Goal: Task Accomplishment & Management: Use online tool/utility

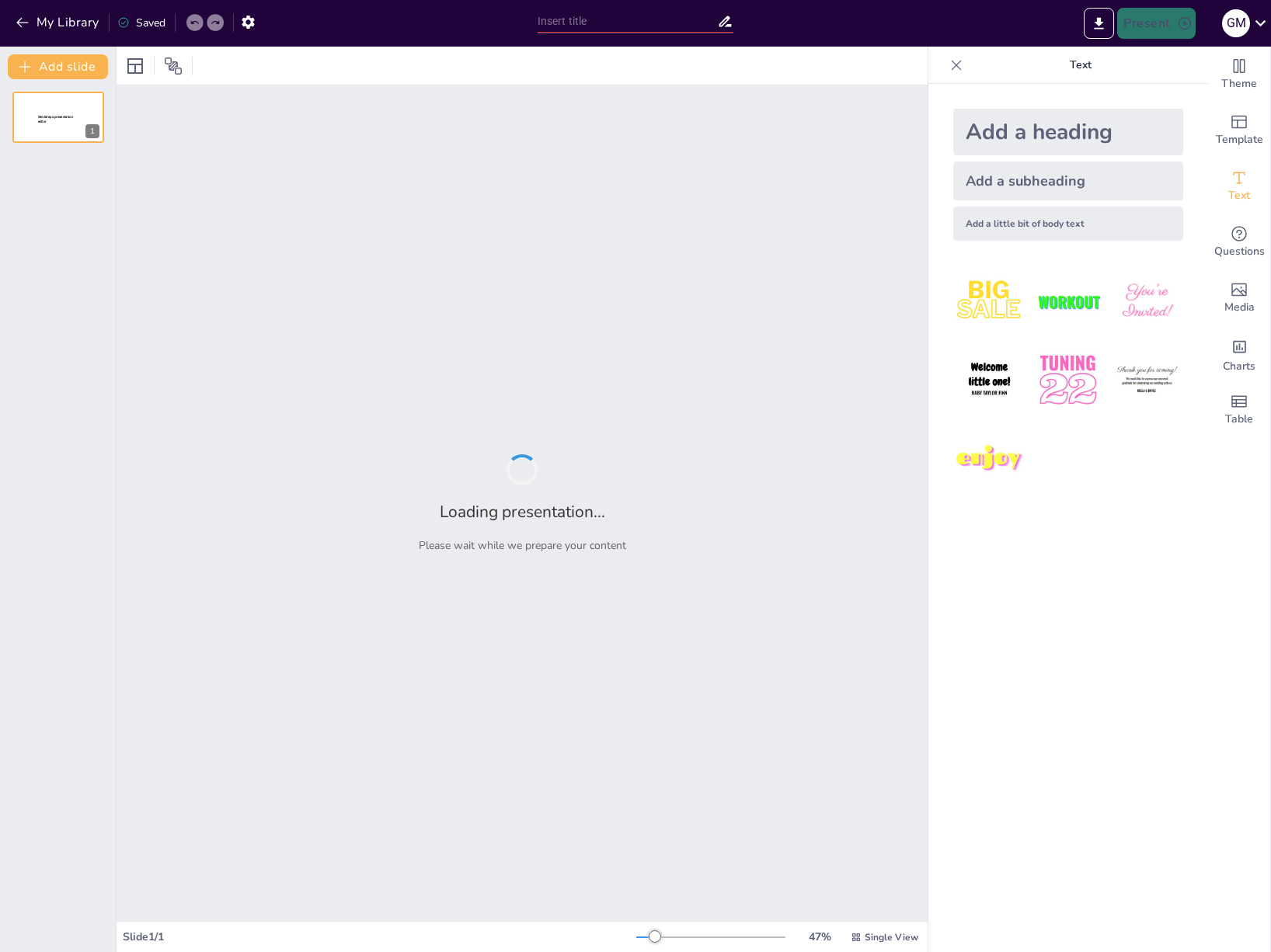
type input "Imported CORSO DI IDROLOGIA-0_b-INTRODUZIONE.pptx"
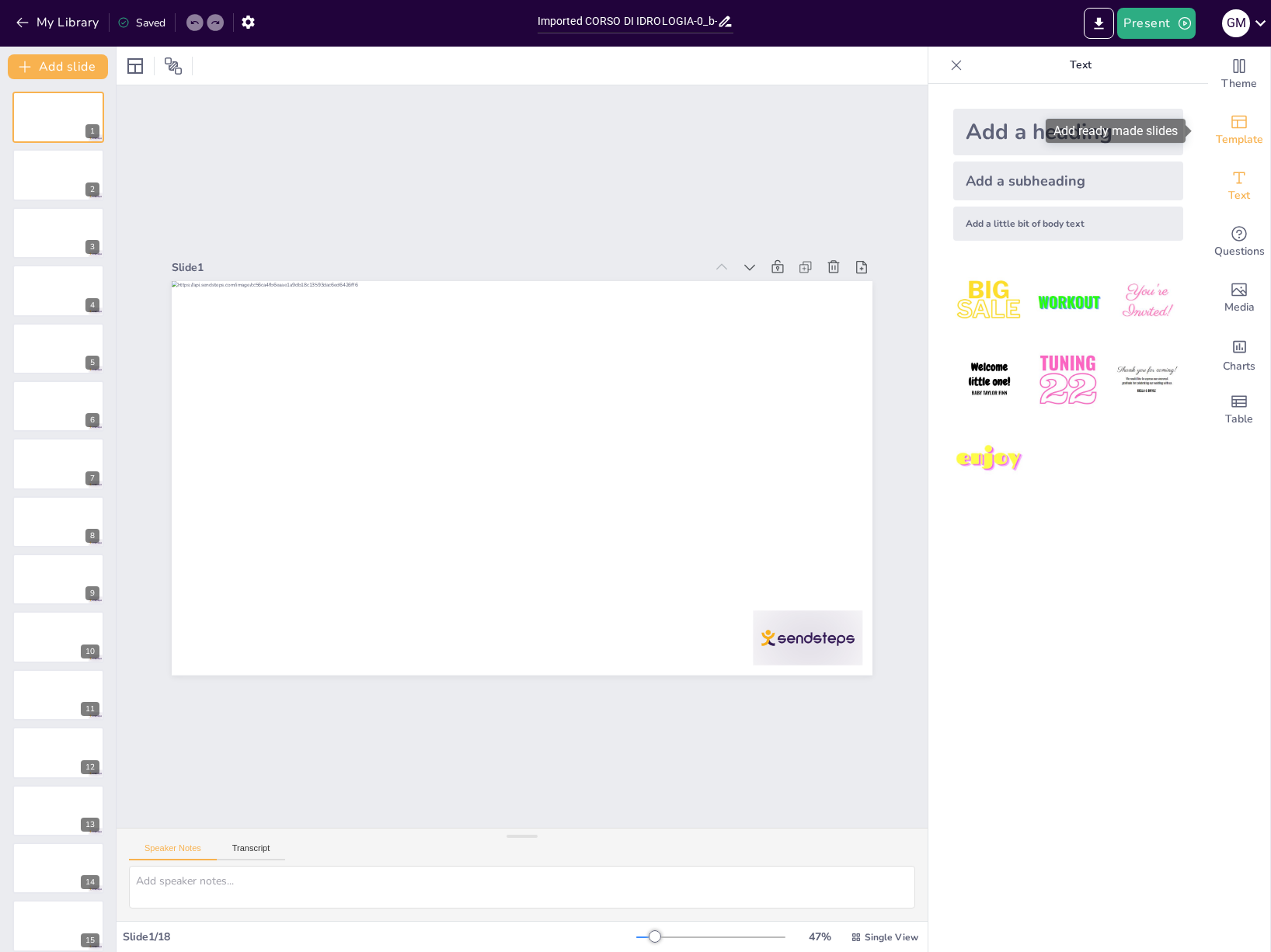
click at [1231, 125] on icon "Add ready made slides" at bounding box center [1239, 122] width 15 height 13
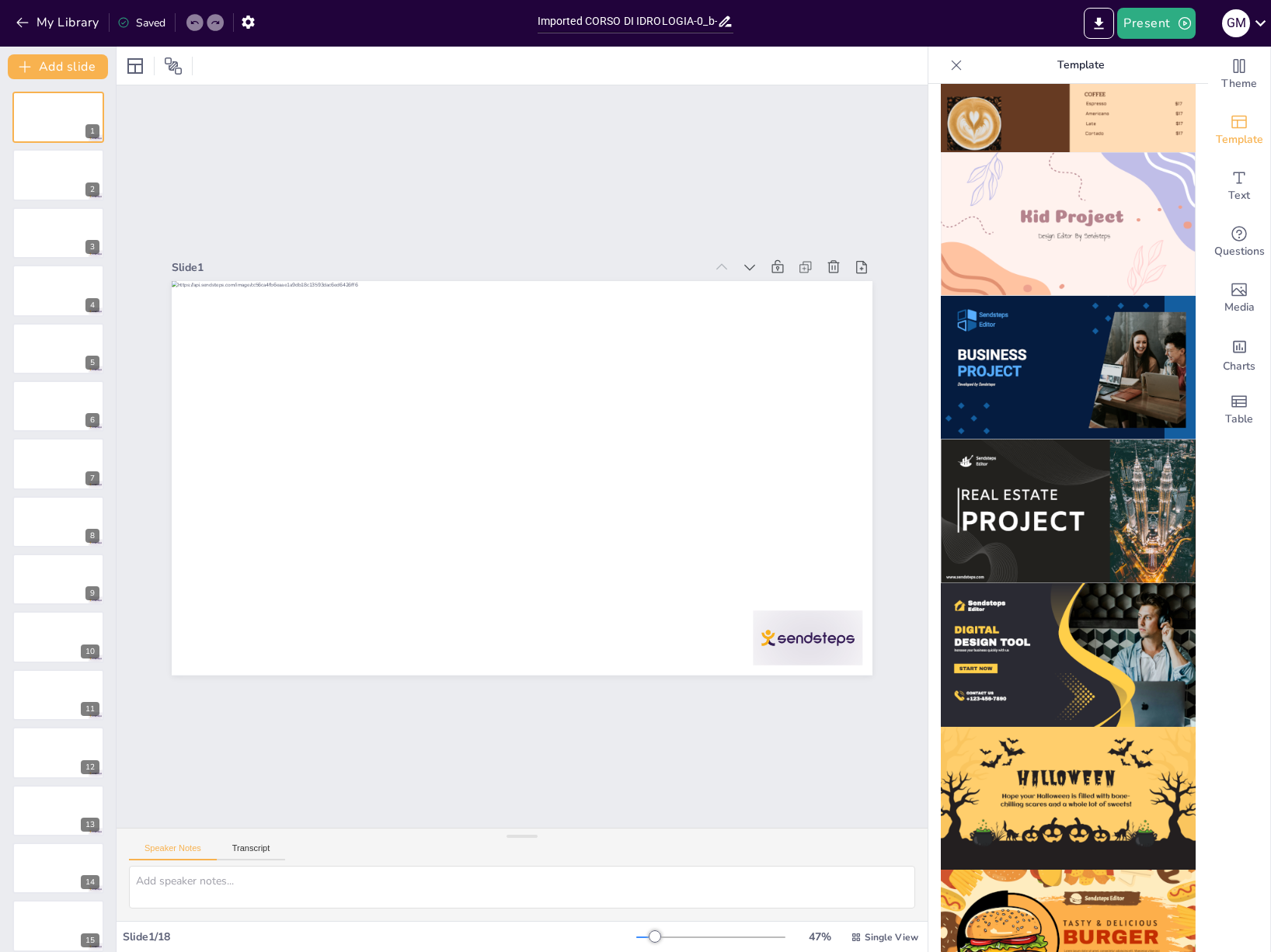
scroll to position [1104, 0]
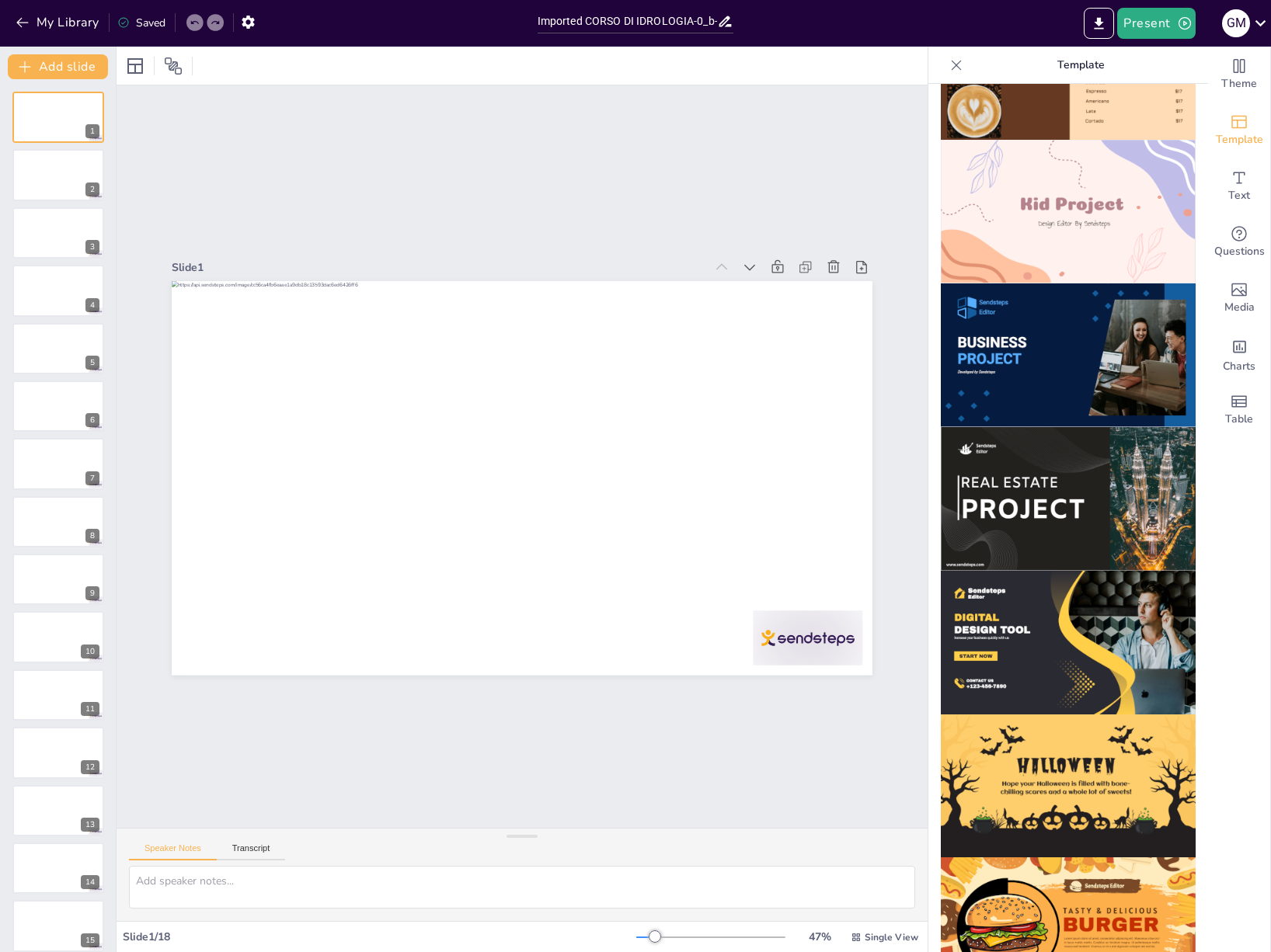
click at [1042, 300] on img at bounding box center [1068, 355] width 255 height 144
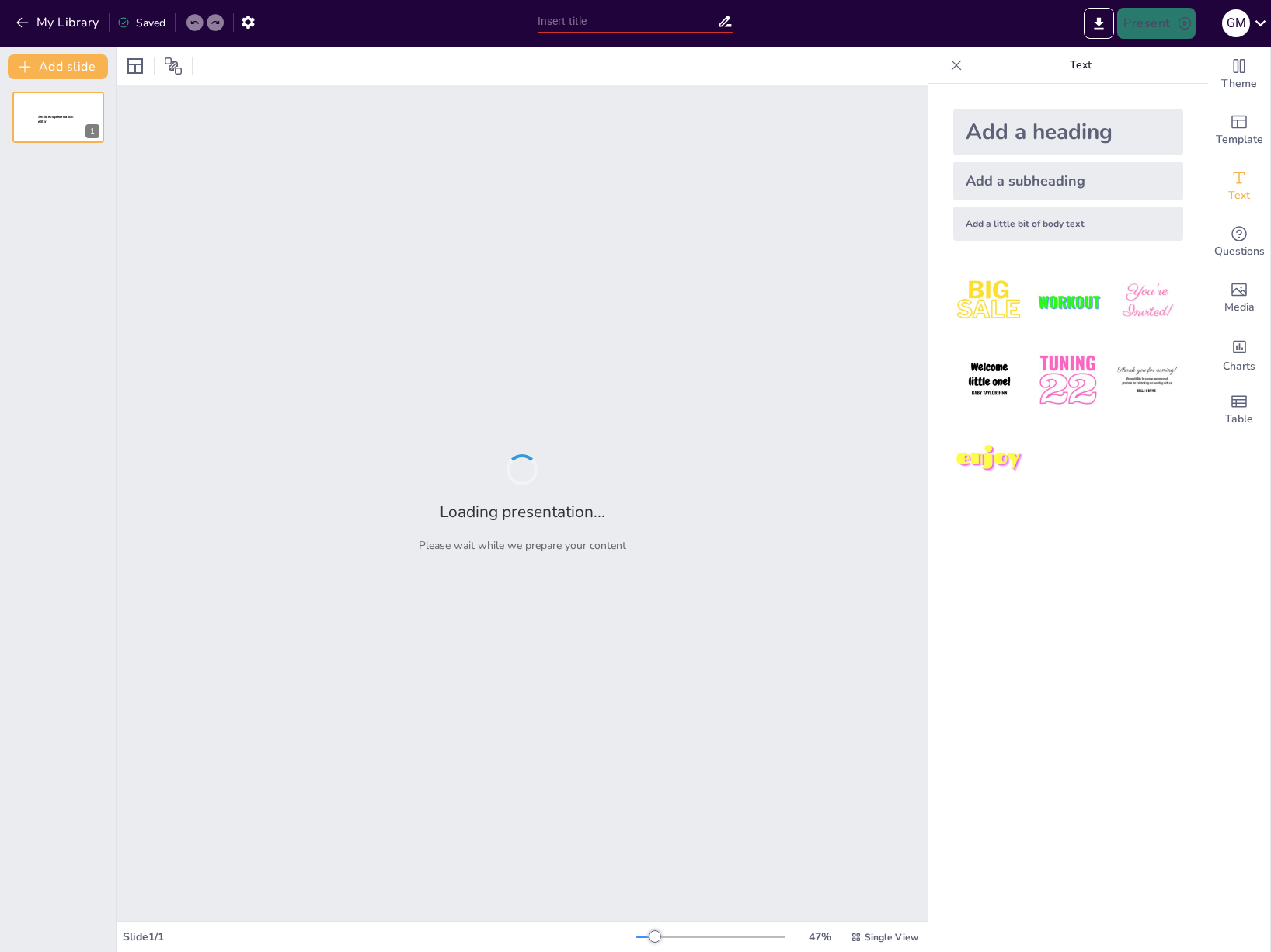
type input "Imported CORSO DI IDROLOGIA-0_b-INTRODUZIONE.pptx"
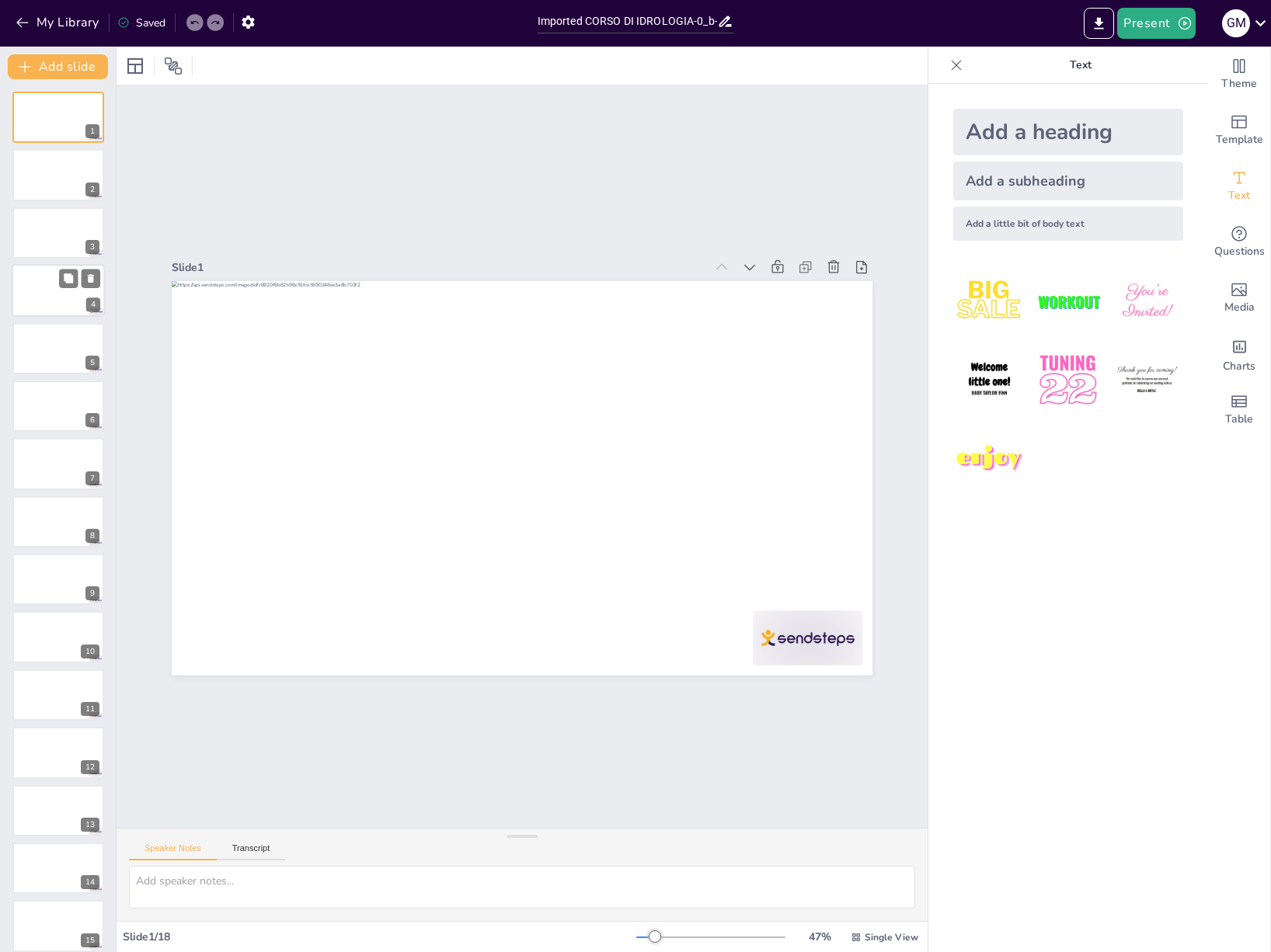
click at [24, 272] on div at bounding box center [58, 290] width 93 height 53
click at [45, 173] on div at bounding box center [58, 175] width 93 height 53
click at [66, 111] on button at bounding box center [68, 105] width 19 height 19
click at [1230, 64] on icon "Change the overall theme" at bounding box center [1239, 66] width 19 height 19
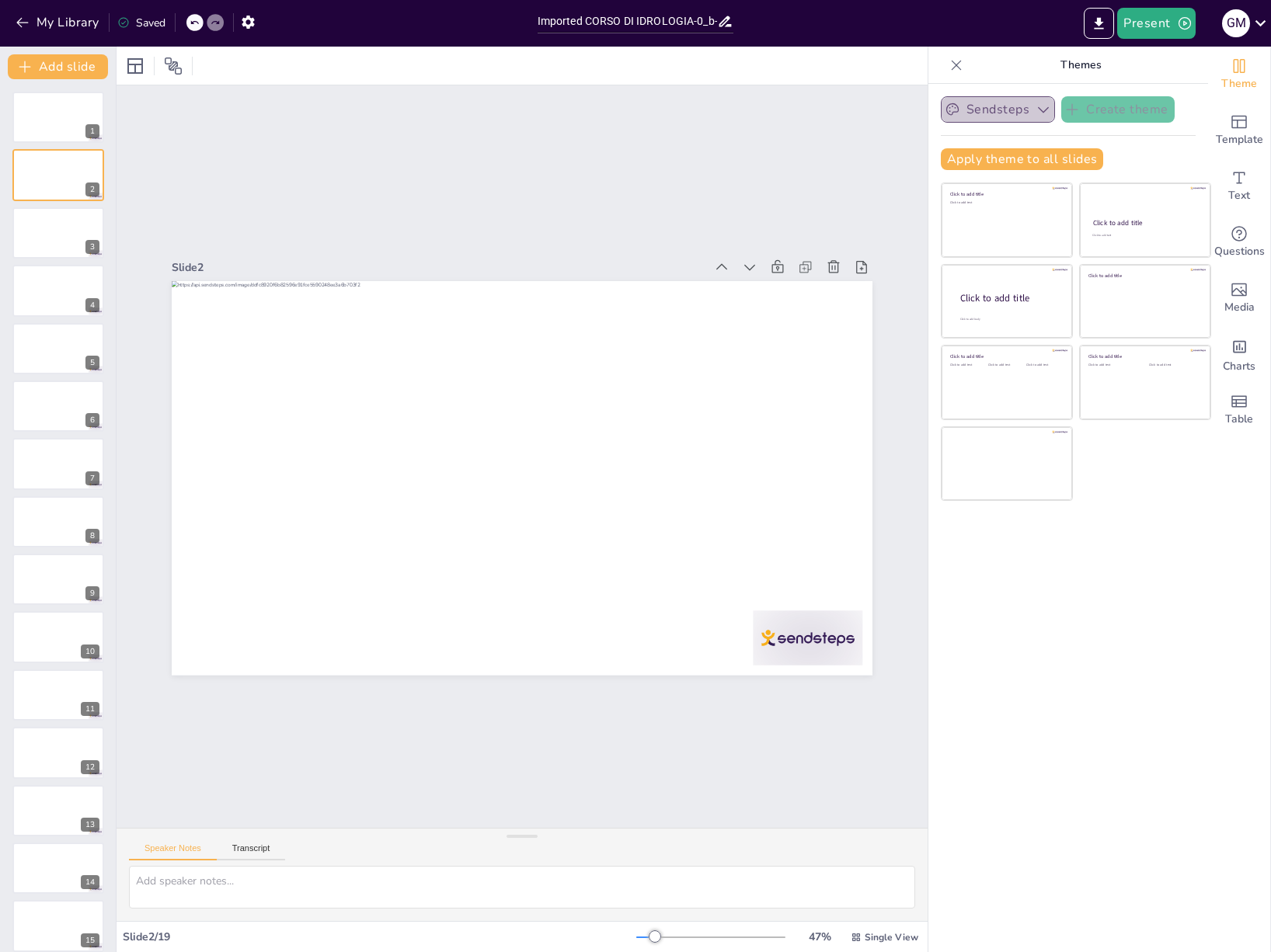
click at [1037, 112] on icon "button" at bounding box center [1043, 109] width 15 height 15
click at [133, 75] on icon at bounding box center [135, 66] width 19 height 19
click at [1110, 705] on div "Sendsteps Create theme Apply theme to all slides Click to add title Click to ad…" at bounding box center [1068, 517] width 280 height 868
click at [247, 847] on button "Transcript" at bounding box center [251, 851] width 69 height 17
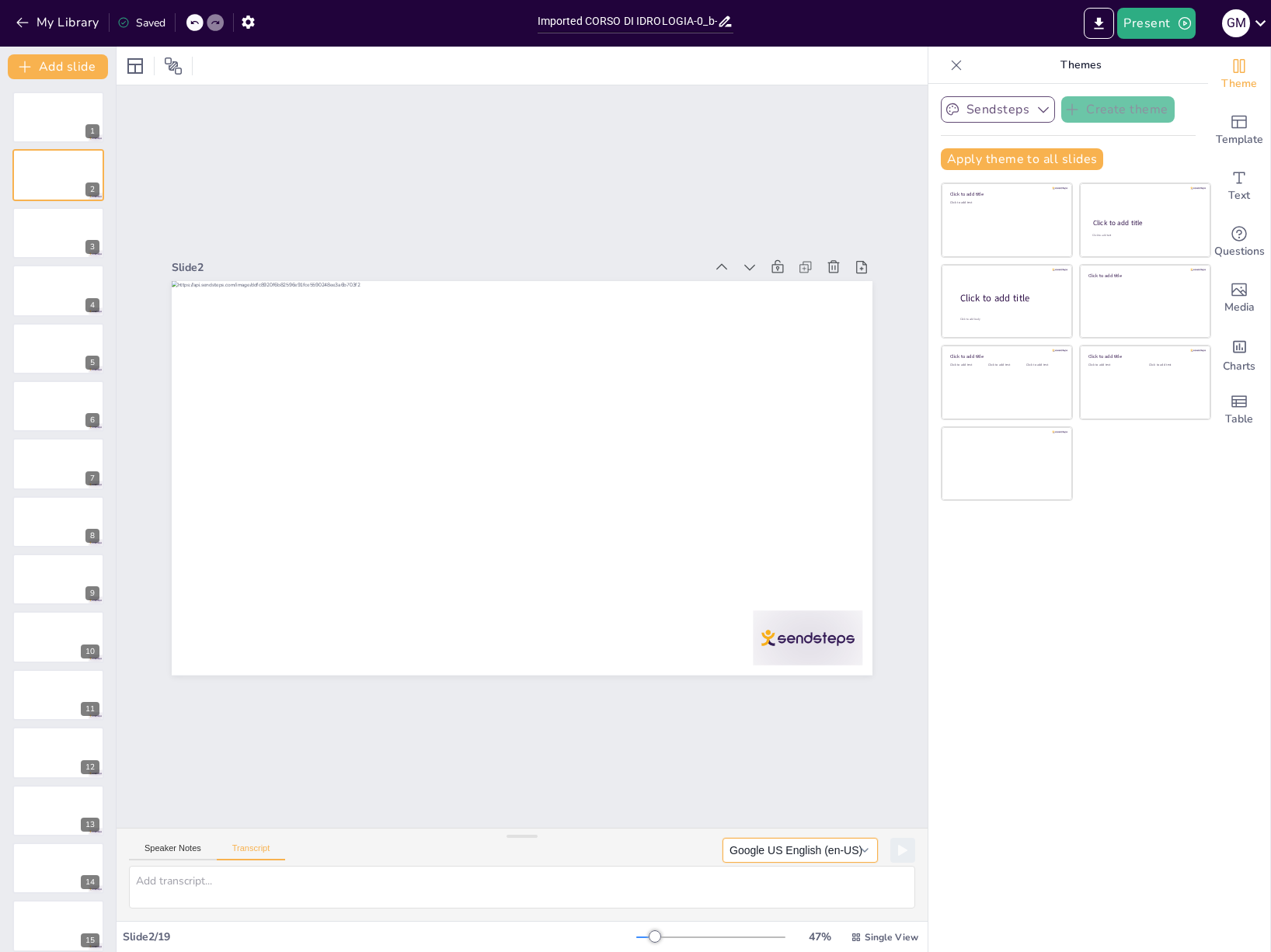
click at [771, 850] on button "Google US English (en-US)" at bounding box center [801, 851] width 156 height 25
click at [982, 817] on div "Sendsteps Create theme Apply theme to all slides Click to add title Click to ad…" at bounding box center [1068, 517] width 280 height 868
click at [163, 847] on button "Speaker Notes" at bounding box center [173, 851] width 88 height 17
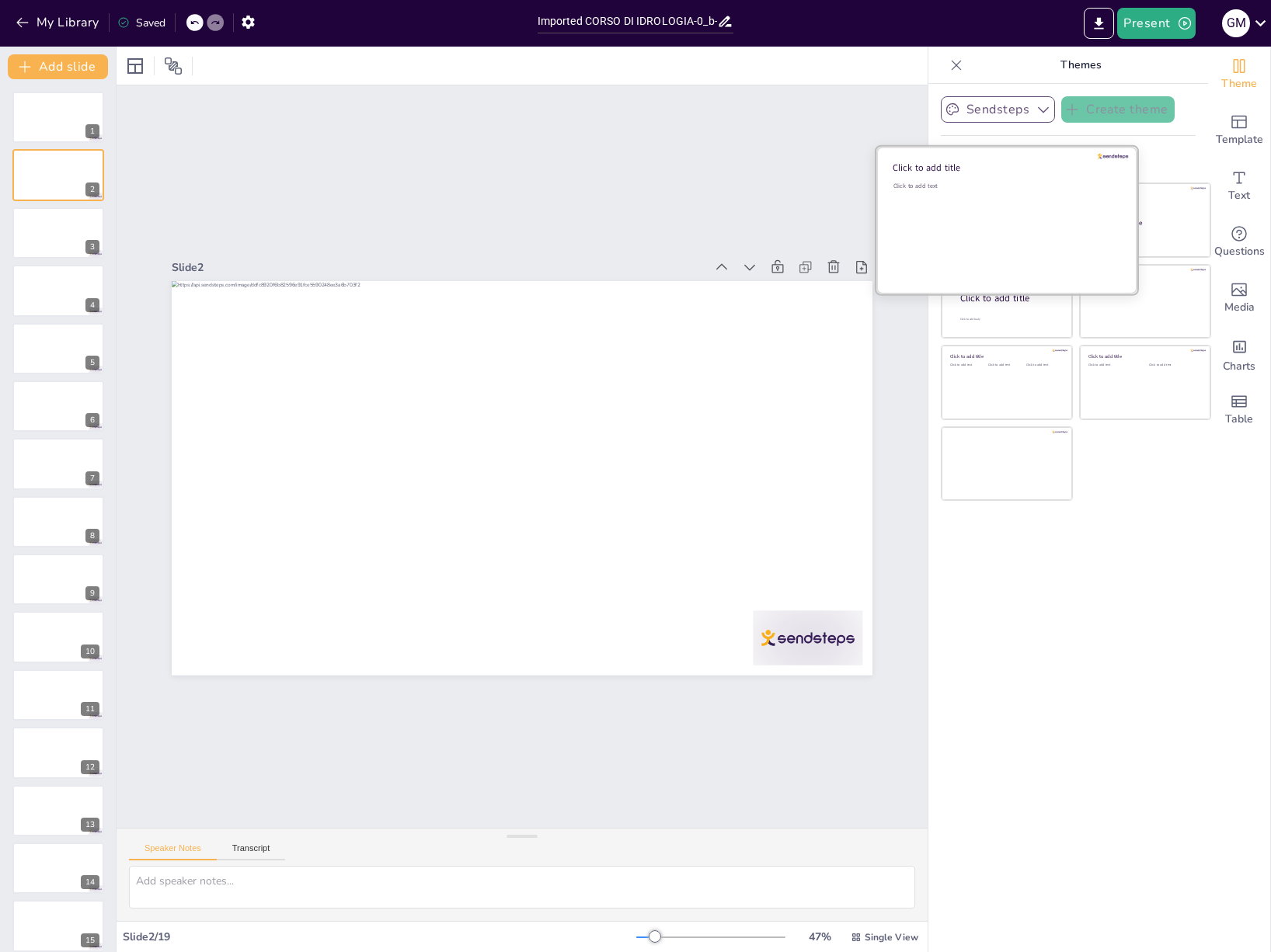
click at [1003, 212] on div "Click to add text" at bounding box center [1005, 229] width 222 height 96
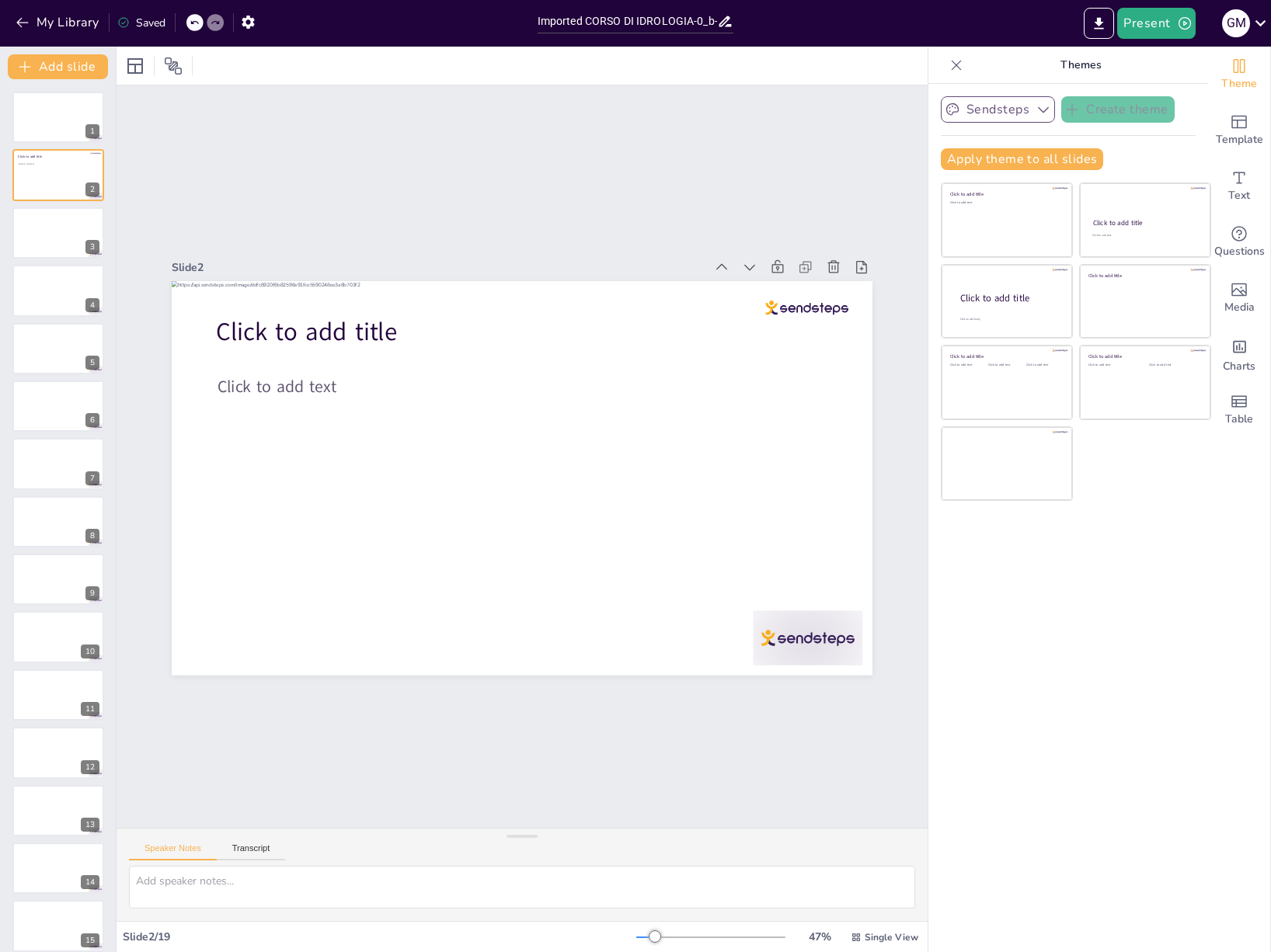
click at [192, 28] on icon at bounding box center [194, 22] width 9 height 9
click at [195, 24] on icon at bounding box center [194, 22] width 9 height 9
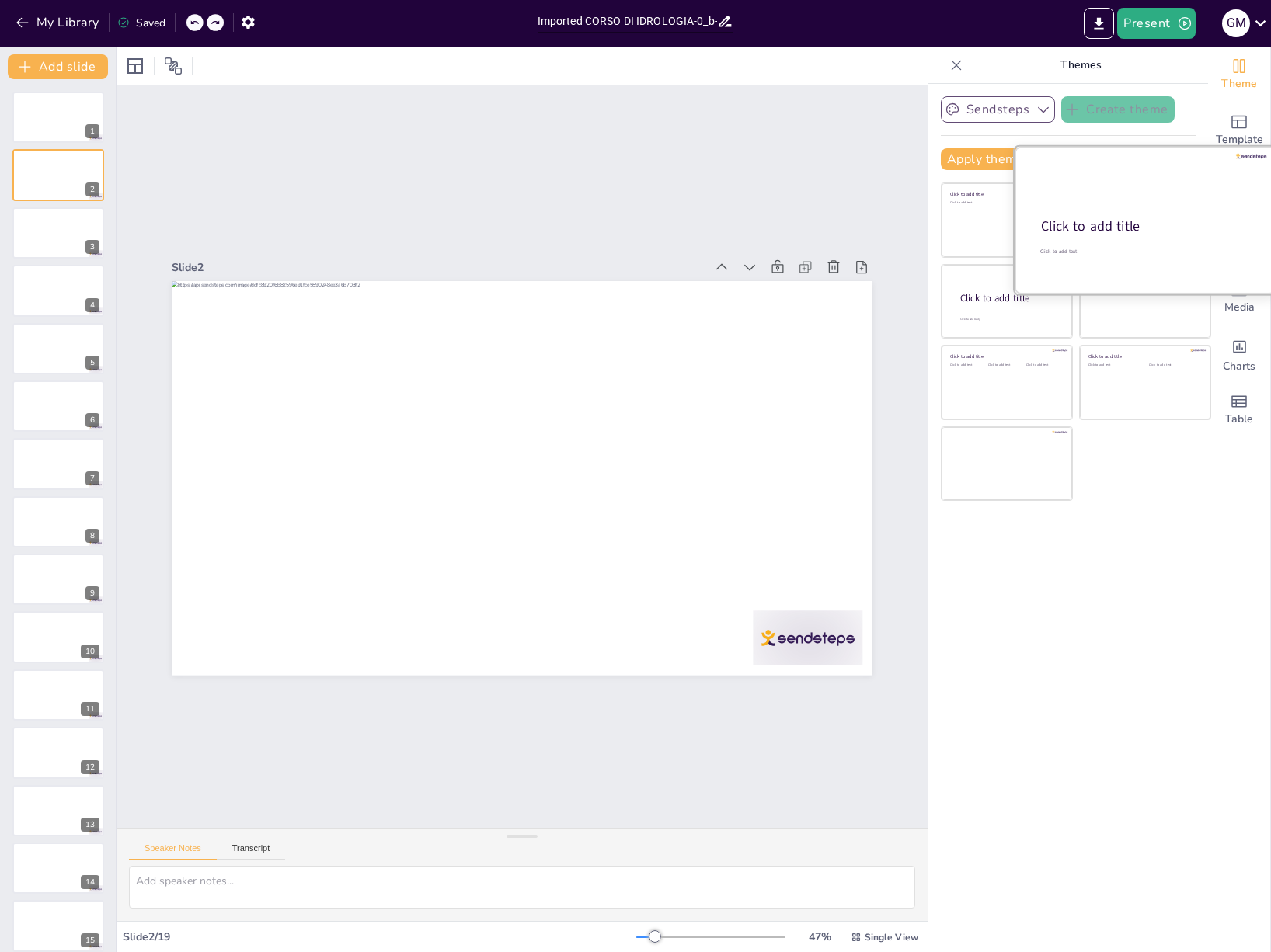
click at [1155, 244] on div at bounding box center [1145, 220] width 261 height 147
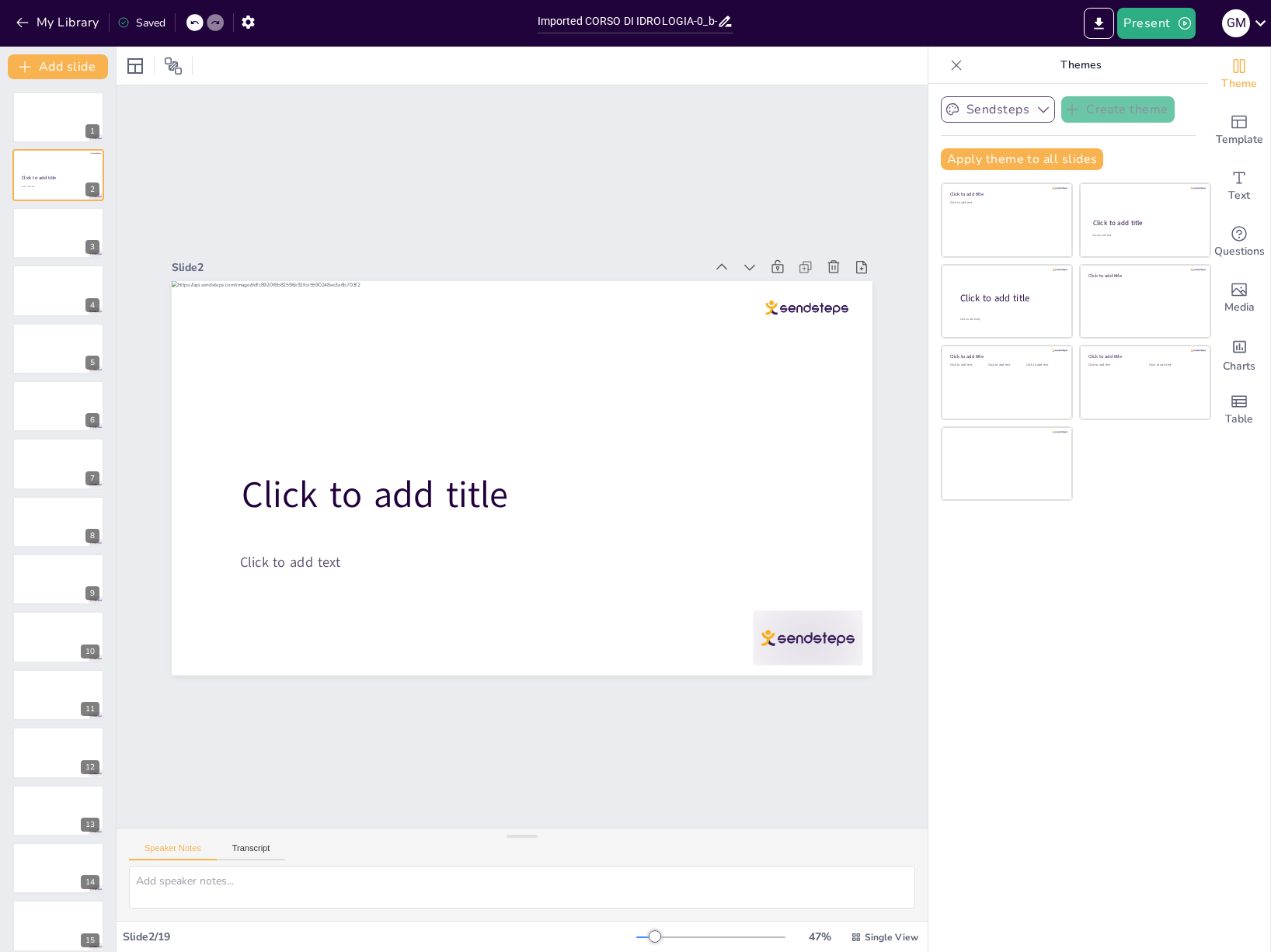
click at [212, 20] on icon at bounding box center [215, 22] width 9 height 9
click at [195, 19] on icon at bounding box center [194, 22] width 9 height 9
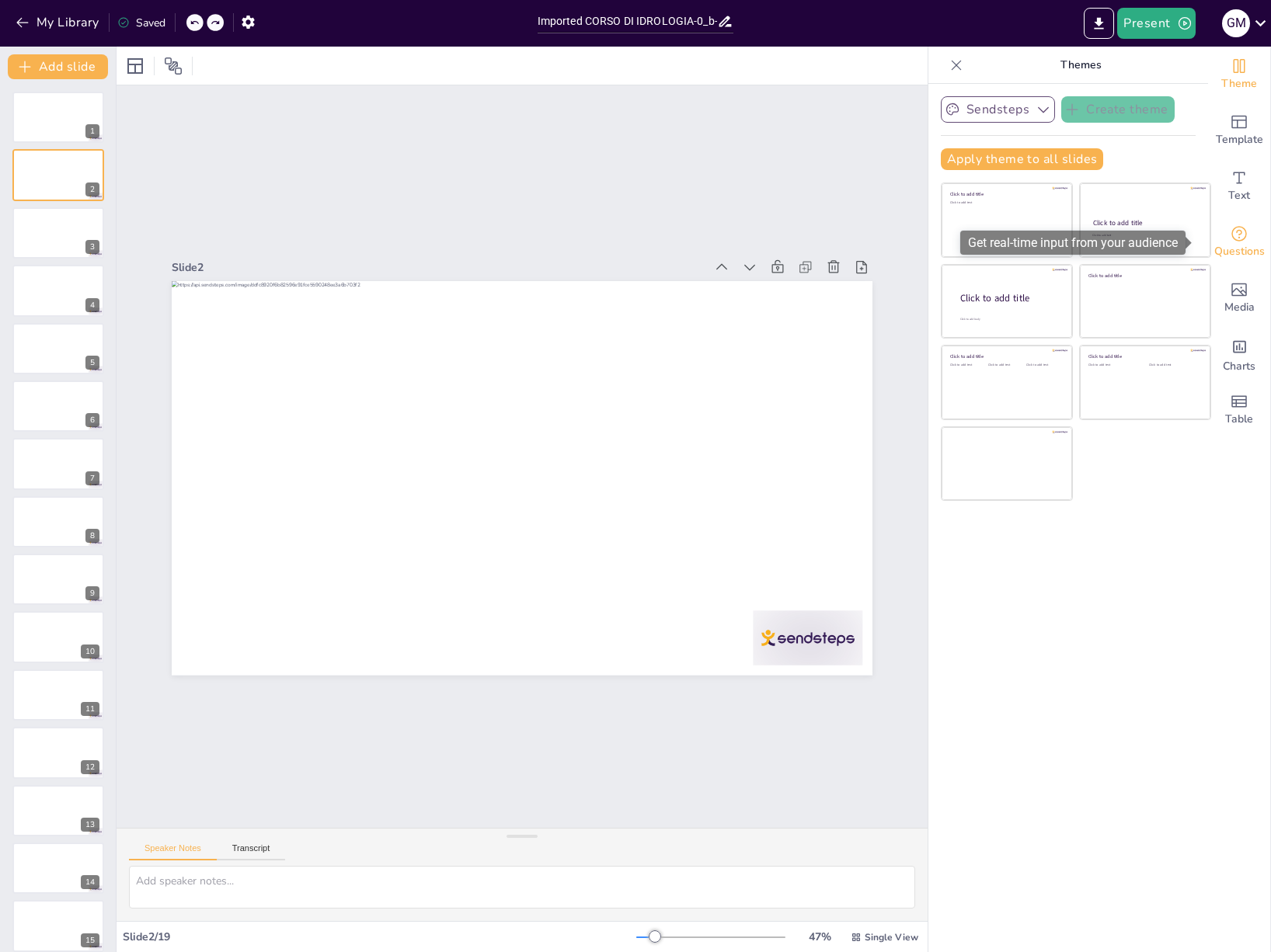
click at [1239, 235] on div "Questions" at bounding box center [1239, 242] width 62 height 56
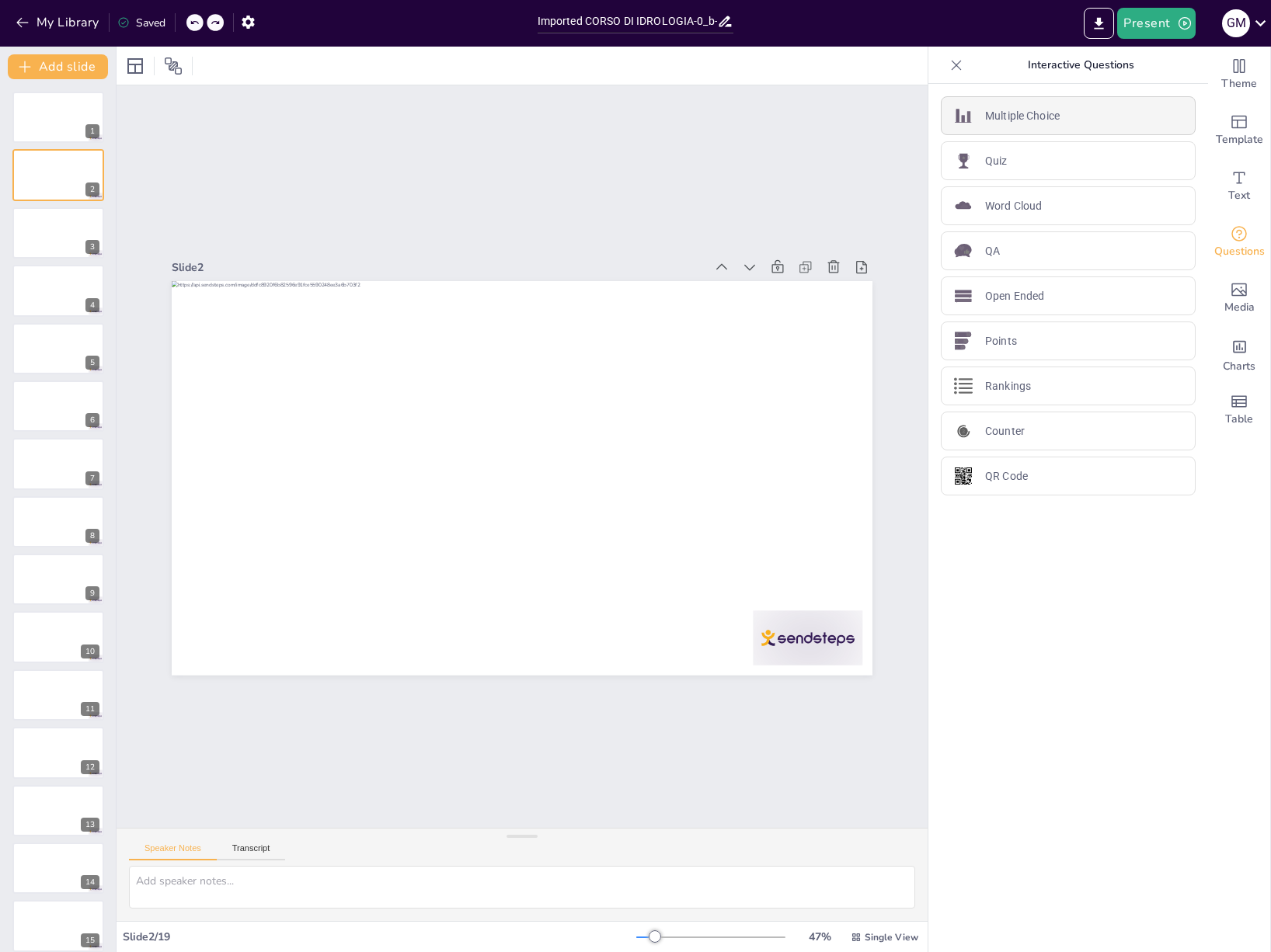
click at [993, 109] on p "Multiple Choice" at bounding box center [1023, 116] width 75 height 16
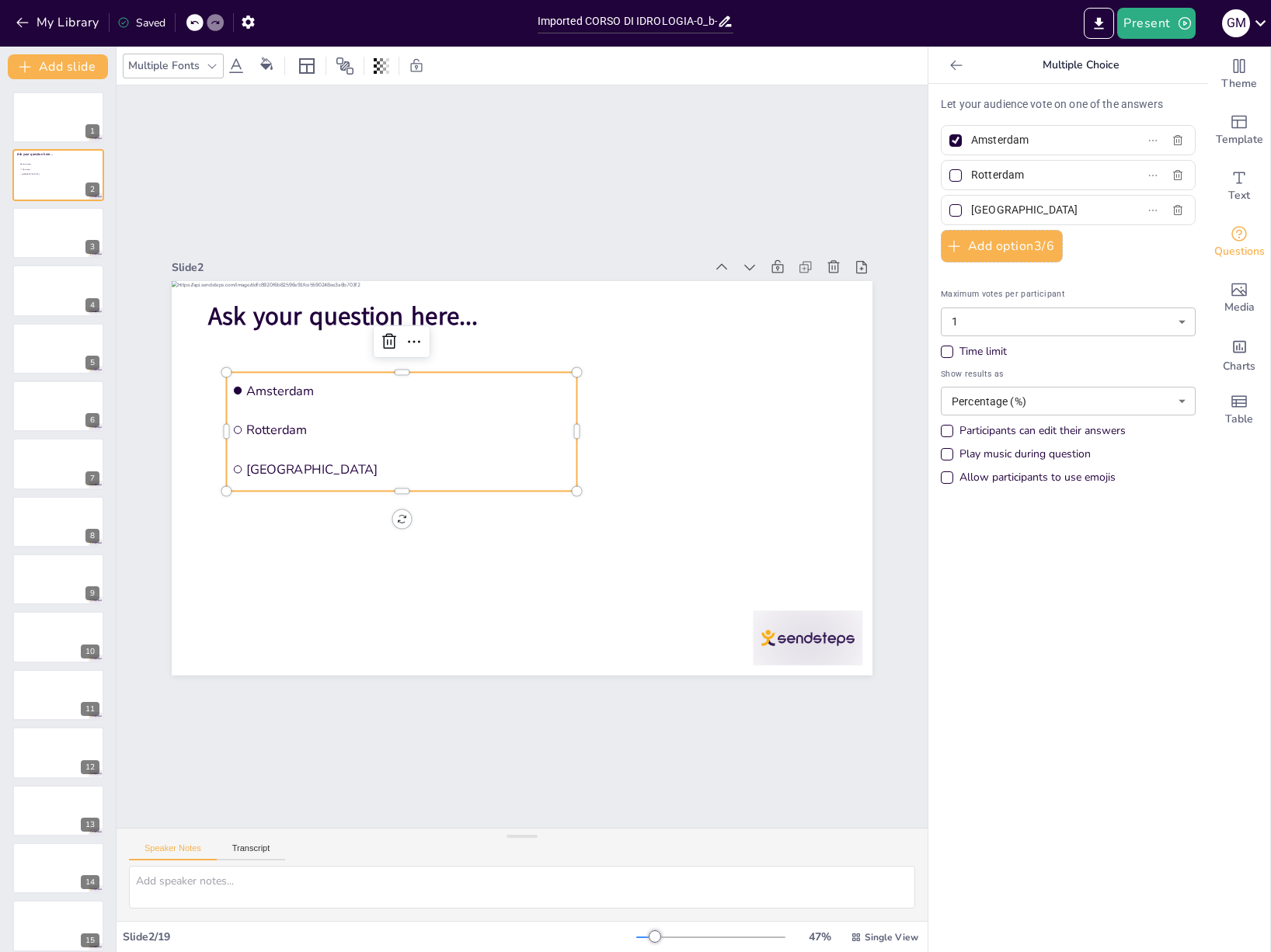
click at [949, 64] on icon at bounding box center [956, 65] width 15 height 15
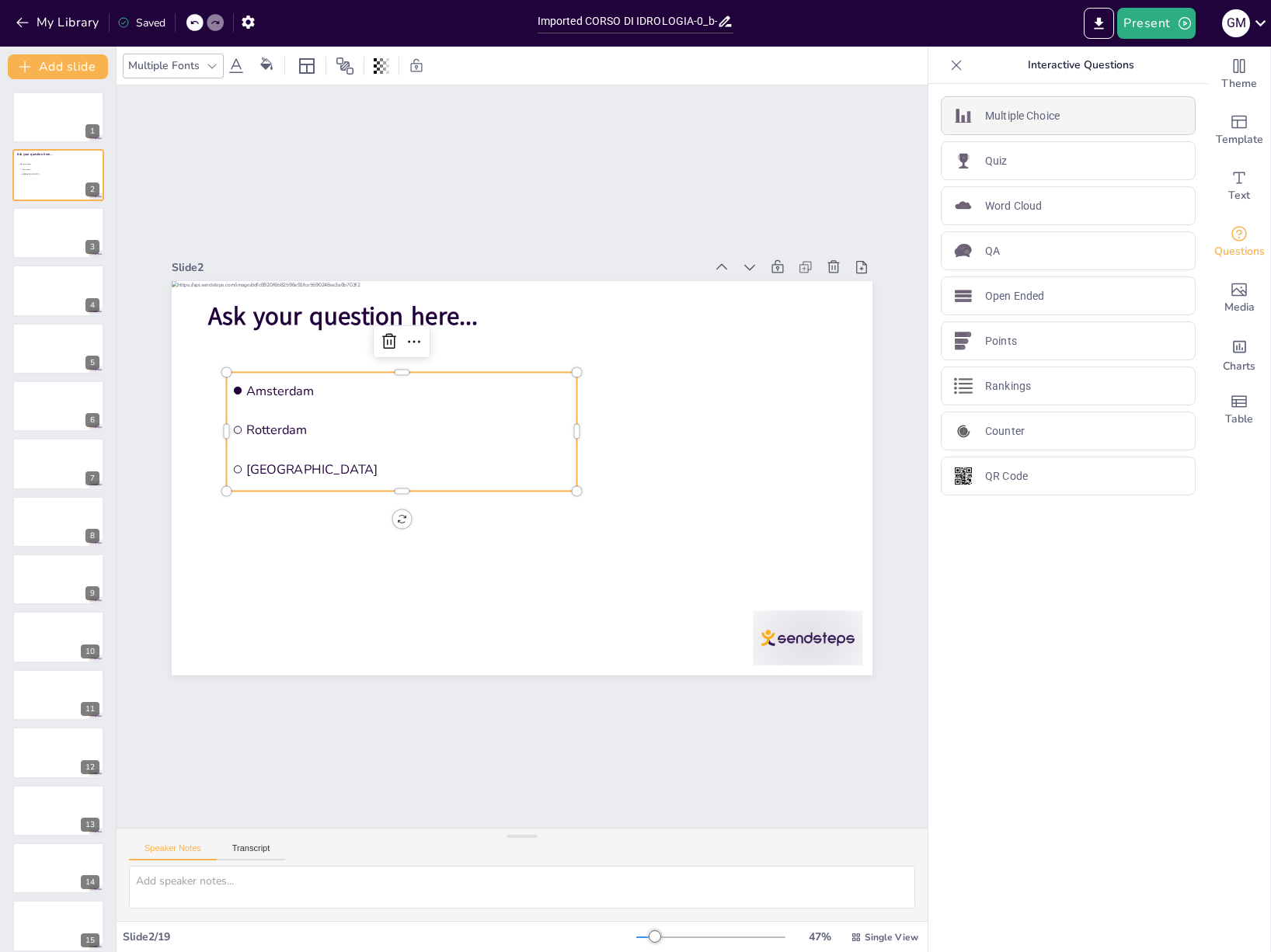
click at [990, 115] on p "Multiple Choice" at bounding box center [1023, 116] width 75 height 16
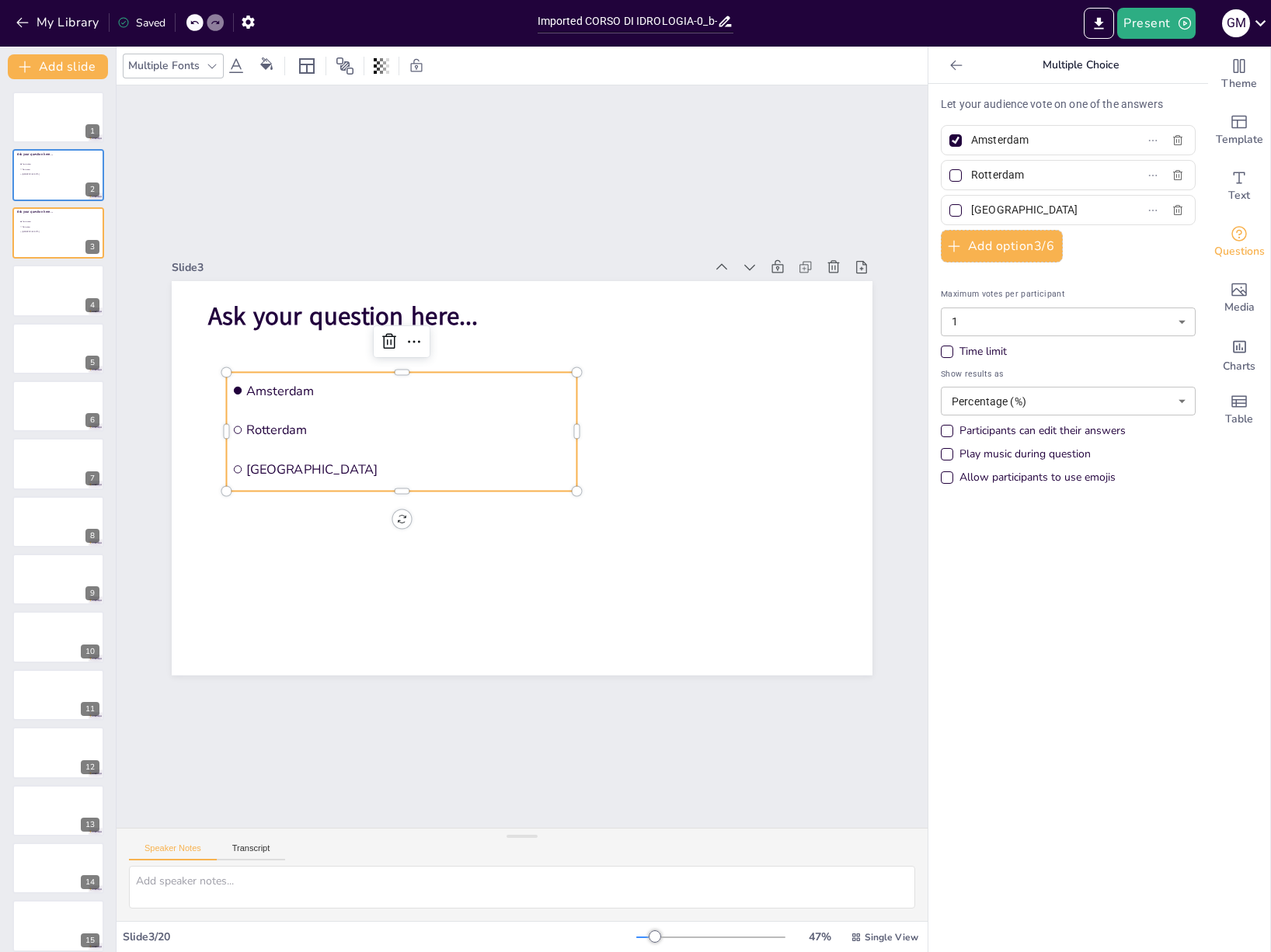
click at [949, 177] on div at bounding box center [955, 175] width 12 height 12
click at [971, 177] on input "Rotterdam" at bounding box center [1043, 175] width 144 height 23
checkbox input "true"
click at [949, 173] on div at bounding box center [955, 175] width 12 height 12
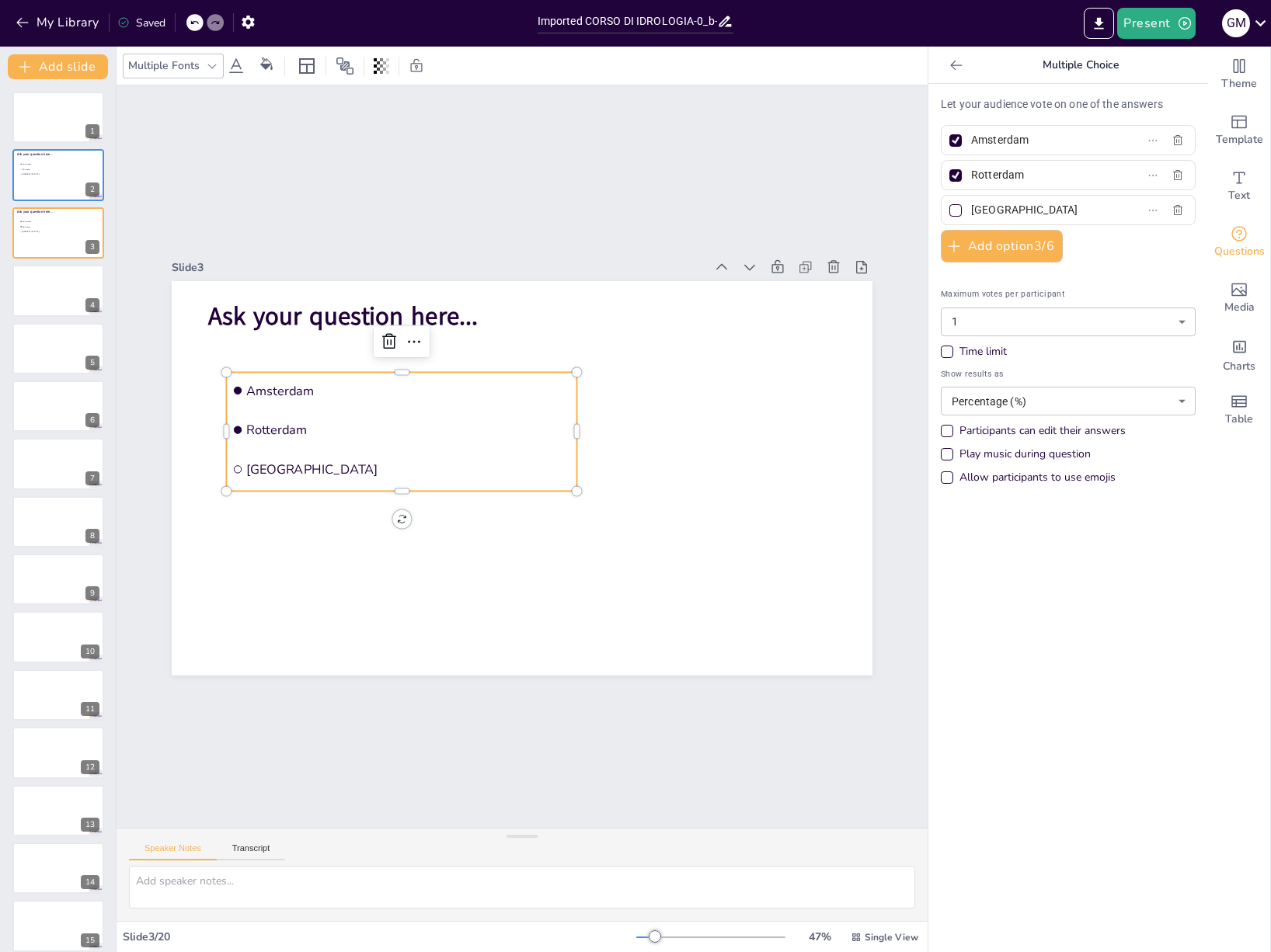
click at [971, 173] on input "Rotterdam" at bounding box center [1043, 175] width 144 height 23
checkbox input "false"
